Goal: Find specific page/section: Find specific page/section

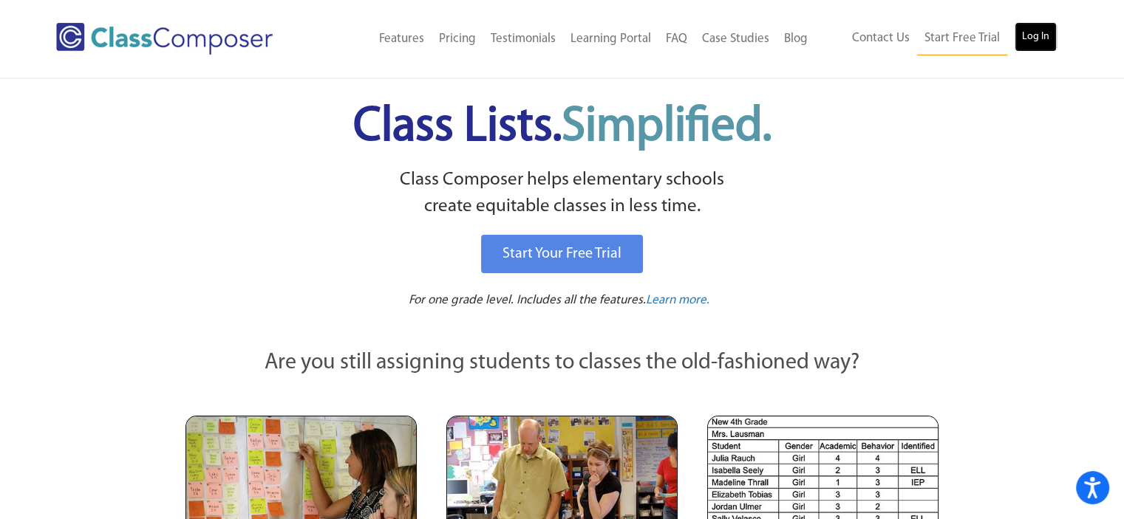
click at [1026, 35] on link "Log In" at bounding box center [1036, 37] width 42 height 30
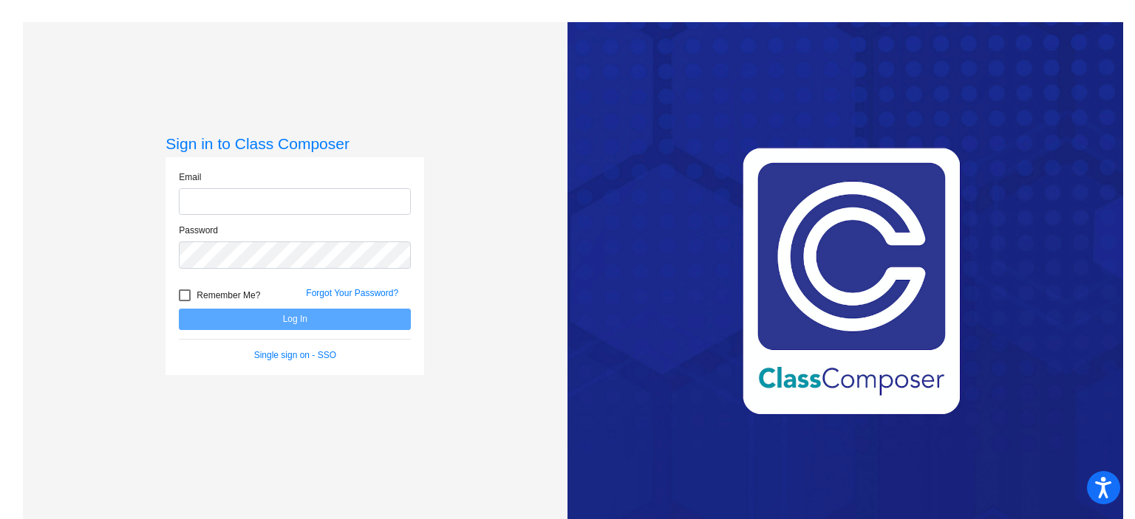
type input "[EMAIL_ADDRESS][DOMAIN_NAME]"
click at [288, 316] on button "Log In" at bounding box center [295, 319] width 232 height 21
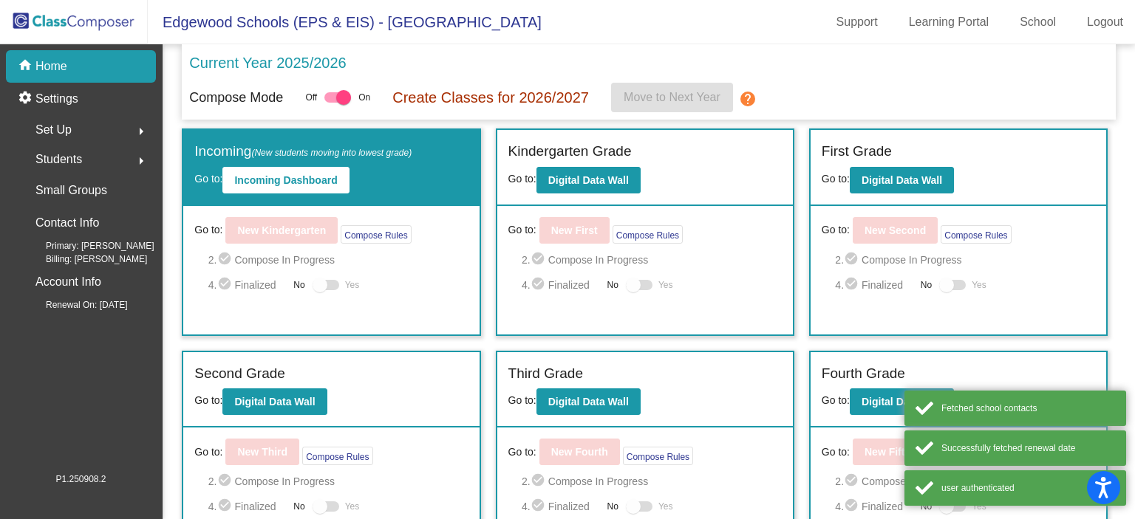
scroll to position [127, 0]
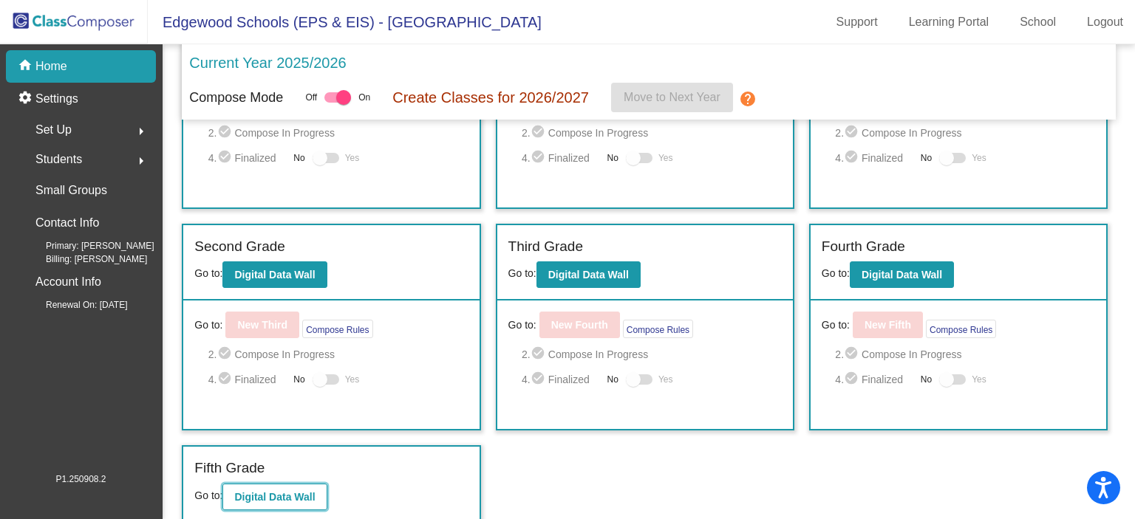
click at [293, 499] on b "Digital Data Wall" at bounding box center [274, 497] width 81 height 12
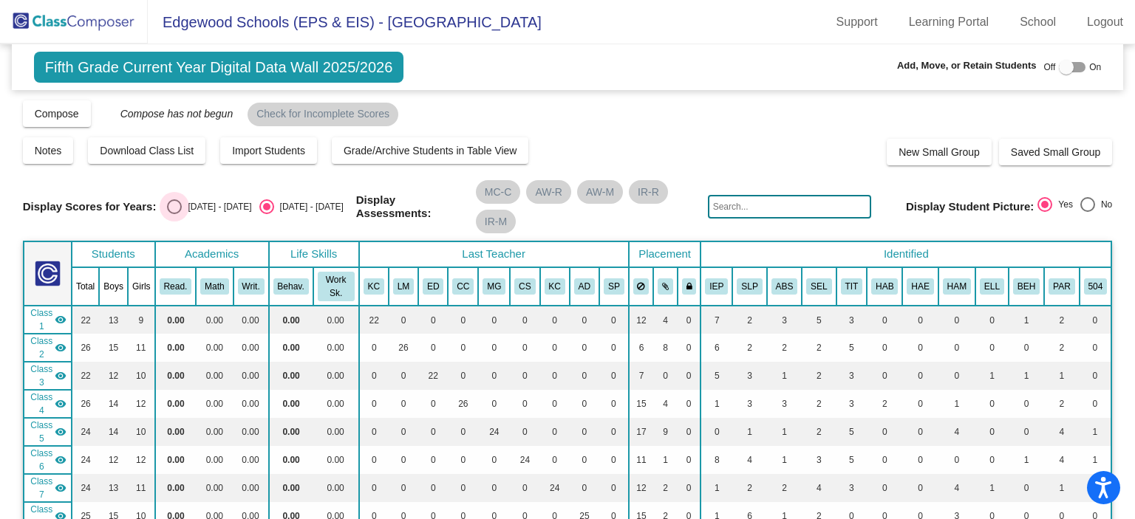
click at [183, 205] on div "[DATE] - [DATE]" at bounding box center [216, 206] width 69 height 13
click at [174, 214] on input "[DATE] - [DATE]" at bounding box center [174, 214] width 1 height 1
radio input "true"
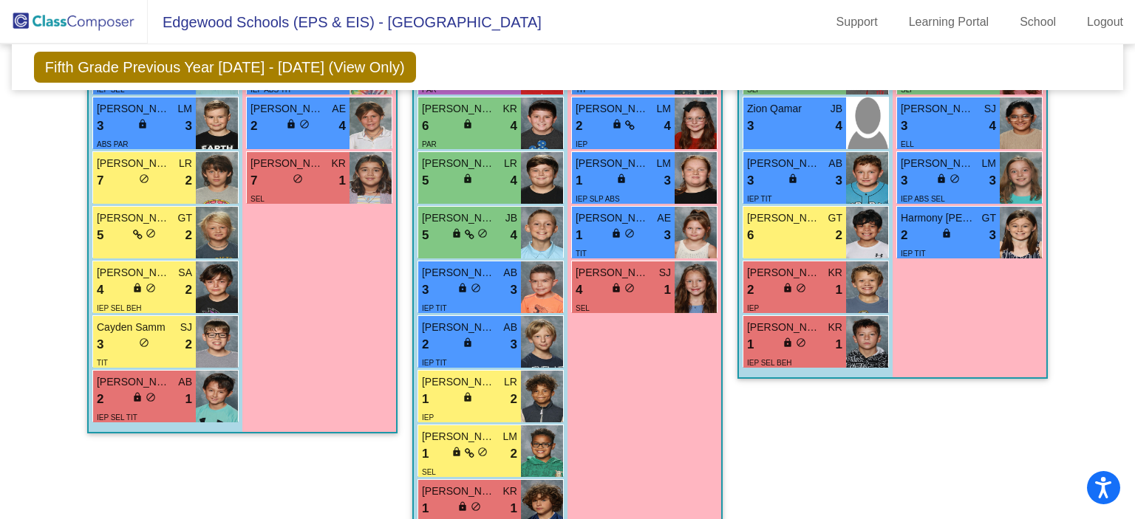
scroll to position [947, 0]
